Goal: Find contact information: Find contact information

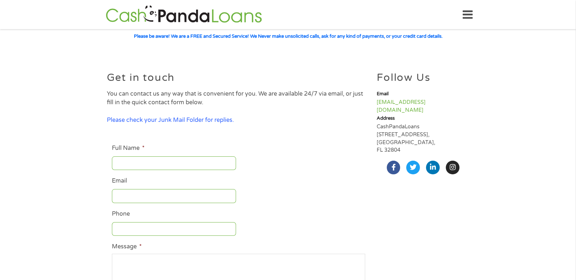
click at [314, 63] on div "Get in touch You can contact us any way that is convenient for you. We are avai…" at bounding box center [239, 220] width 270 height 333
